Goal: Check status

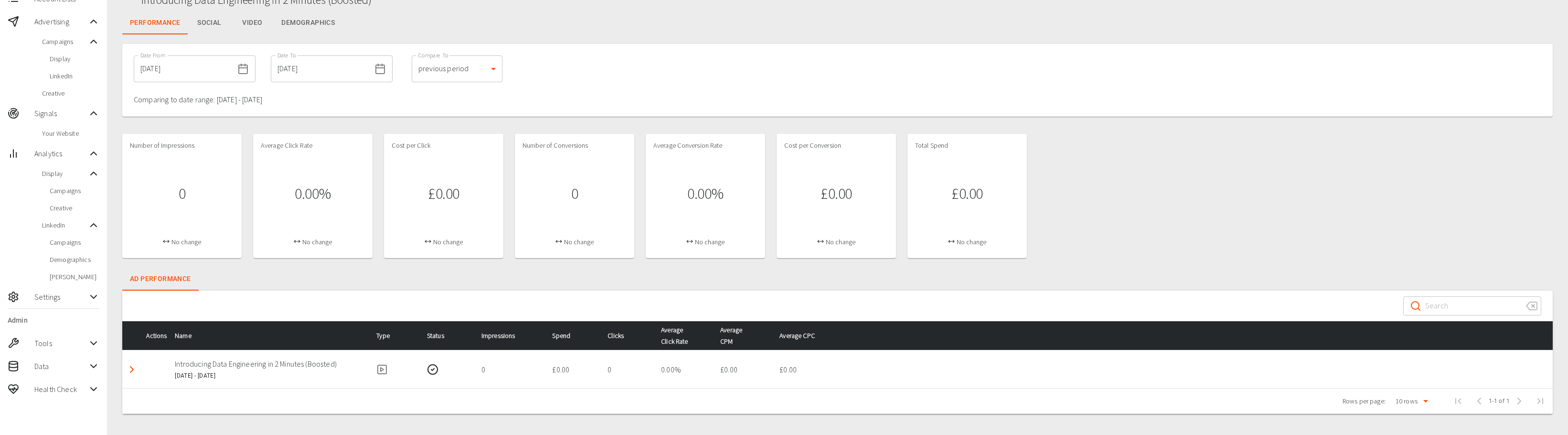
scroll to position [78, 0]
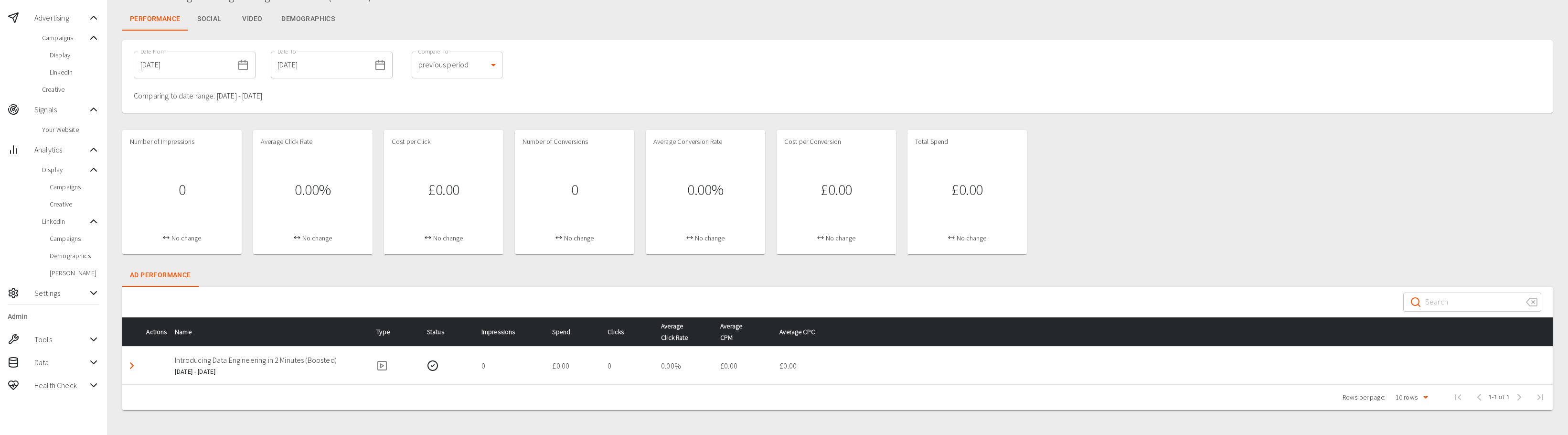
click at [94, 383] on icon at bounding box center [93, 385] width 12 height 12
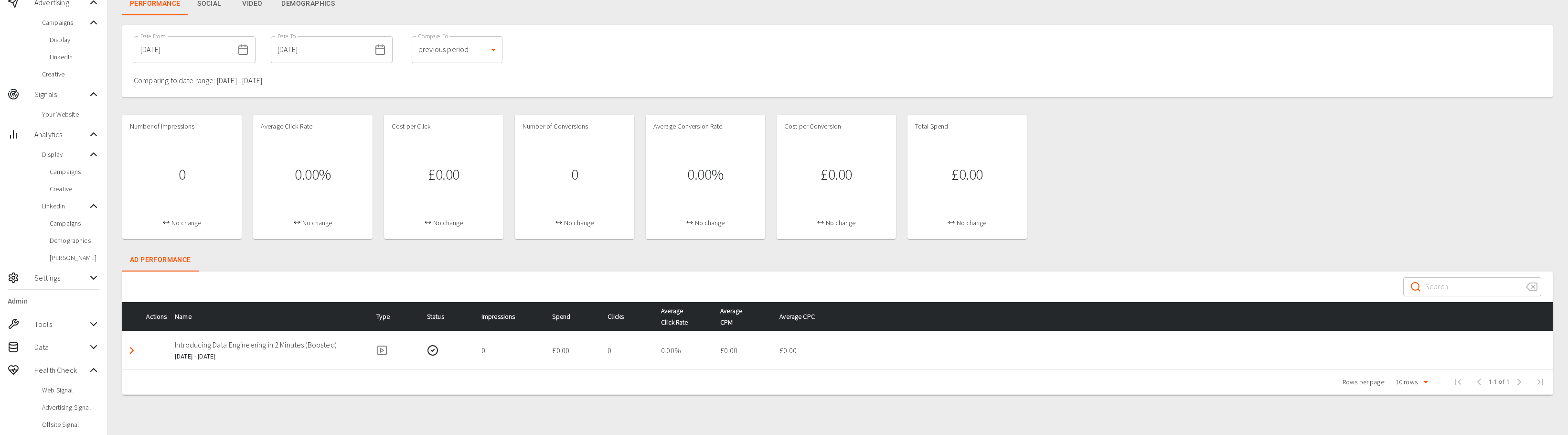
scroll to position [95, 0]
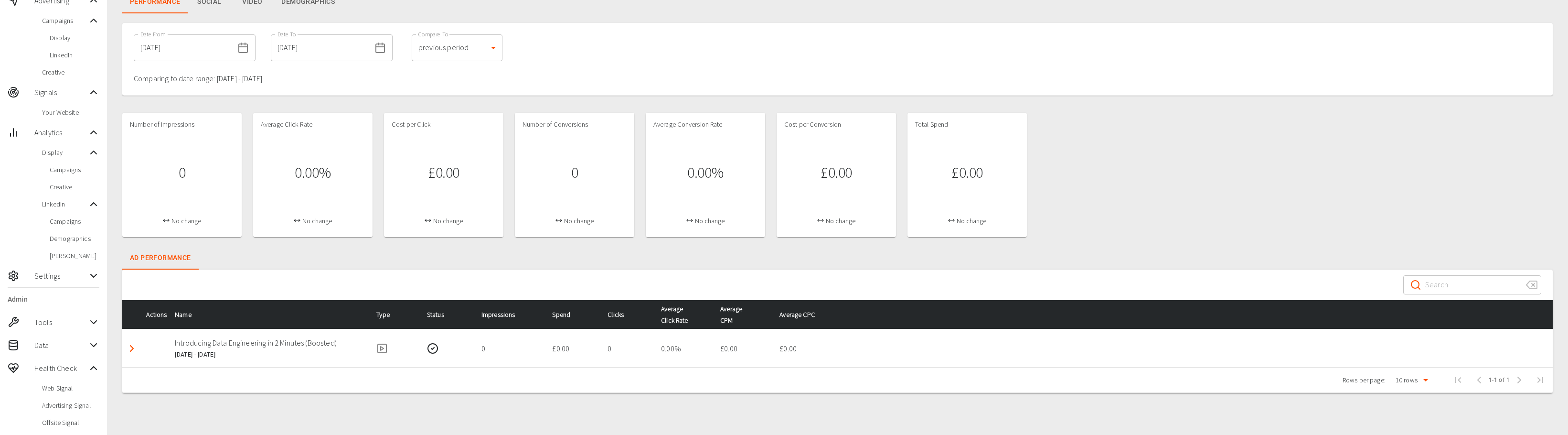
click at [80, 387] on span "Web Signal" at bounding box center [71, 388] width 57 height 10
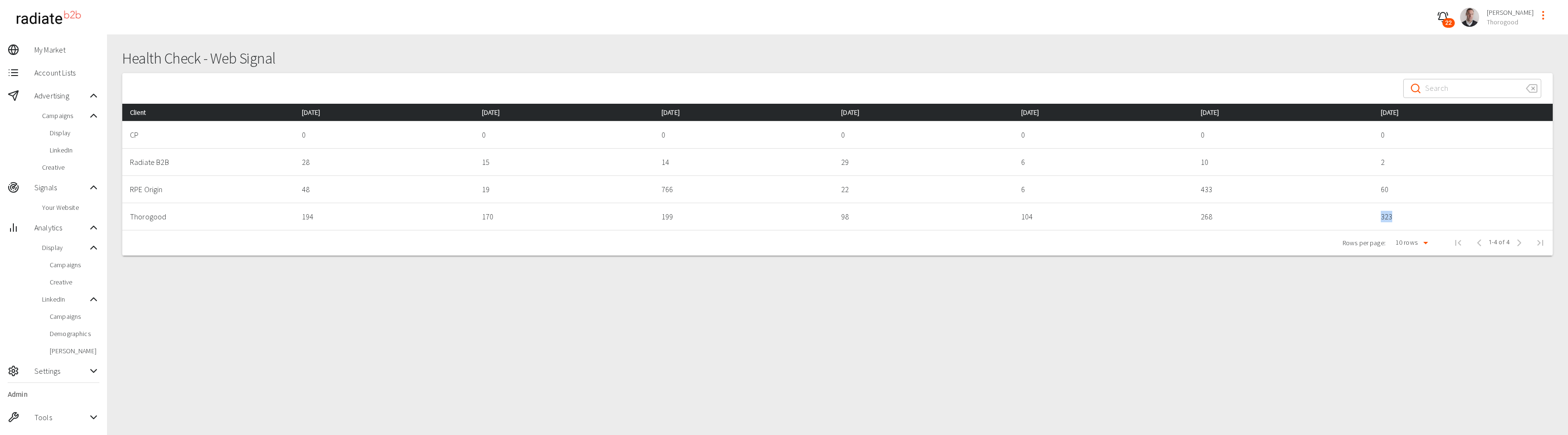
drag, startPoint x: 1382, startPoint y: 216, endPoint x: 1419, endPoint y: 219, distance: 37.1
click at [1419, 219] on td "323" at bounding box center [1463, 216] width 180 height 27
click at [1419, 219] on p "323" at bounding box center [1463, 216] width 165 height 12
drag, startPoint x: 1396, startPoint y: 219, endPoint x: 1382, endPoint y: 221, distance: 14.1
click at [1382, 221] on p "323" at bounding box center [1463, 216] width 165 height 12
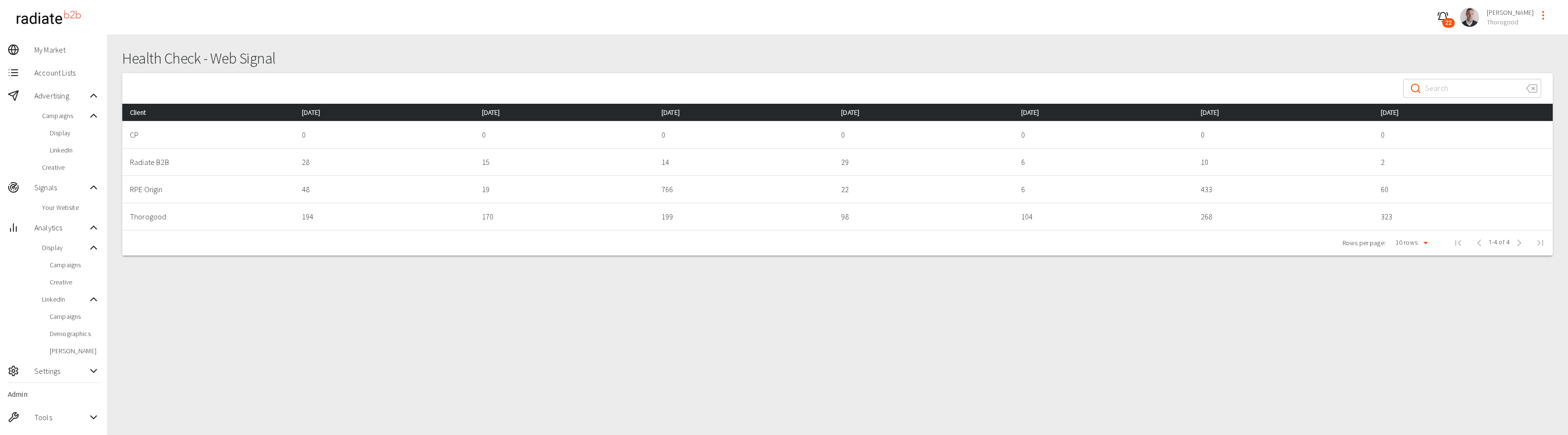
click at [1267, 309] on div "Health Check - Web Signal ​ ​ Client [DATE] [DATE] [DATE] [DATE] [DATE] [DATE] …" at bounding box center [838, 256] width 1461 height 444
